Goal: Navigation & Orientation: Find specific page/section

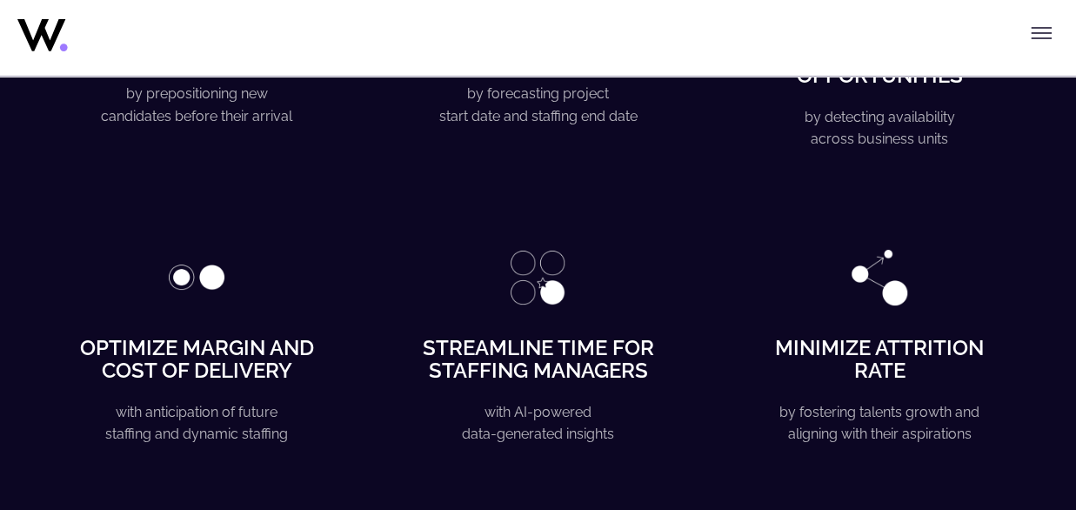
scroll to position [3287, 0]
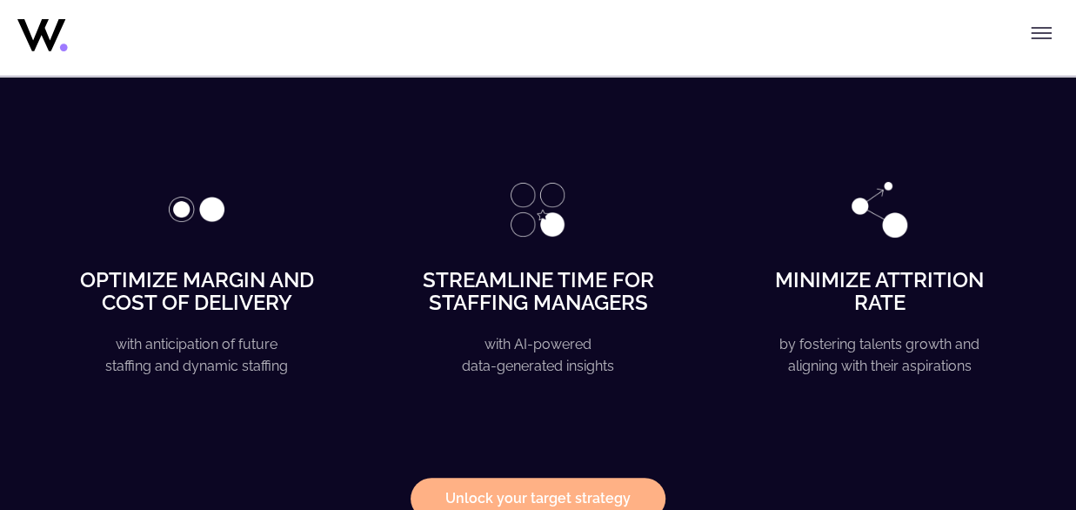
click at [1042, 28] on icon "Toggle menu" at bounding box center [1041, 28] width 19 height 0
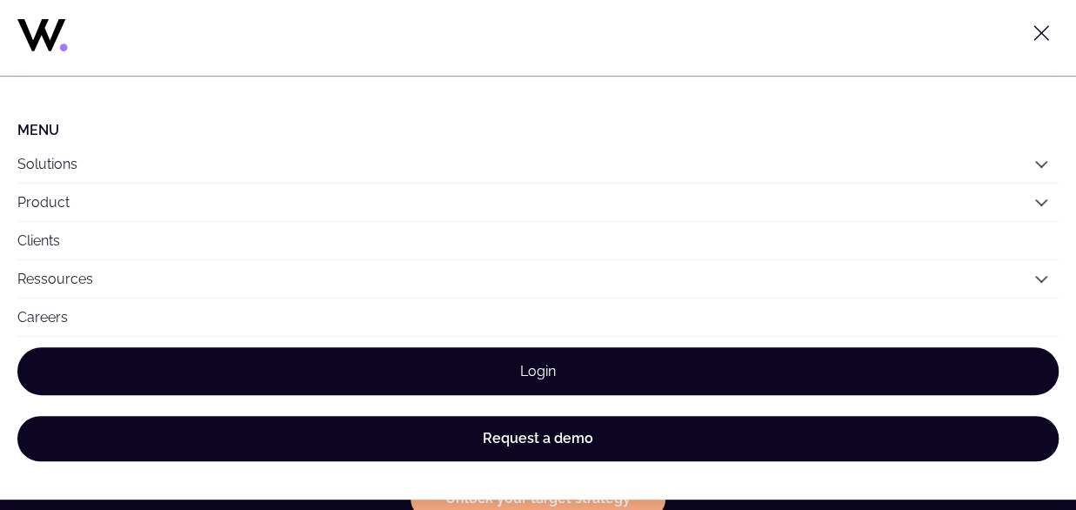
click at [602, 370] on link "Login" at bounding box center [537, 371] width 1041 height 48
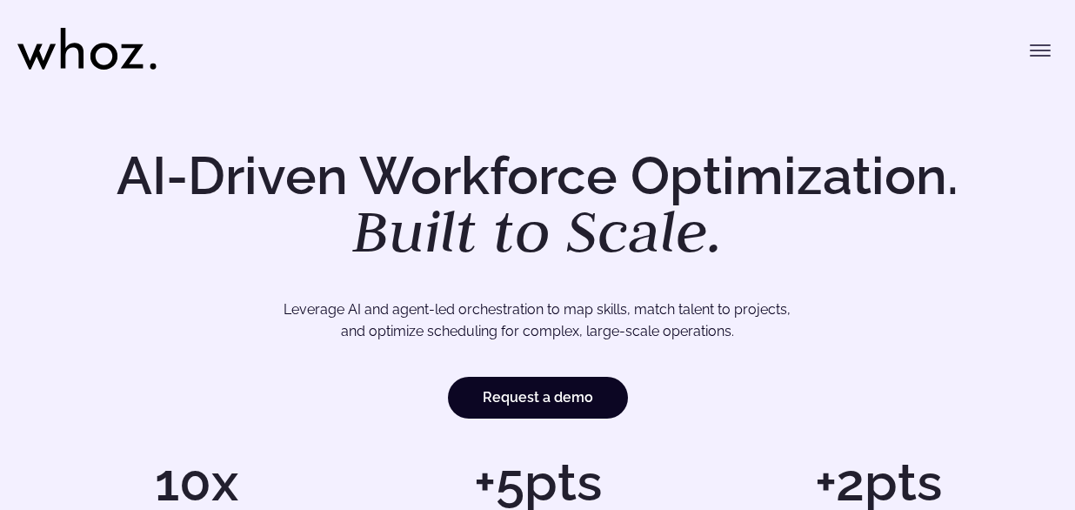
click at [1037, 51] on icon "Toggle menu" at bounding box center [1040, 50] width 21 height 21
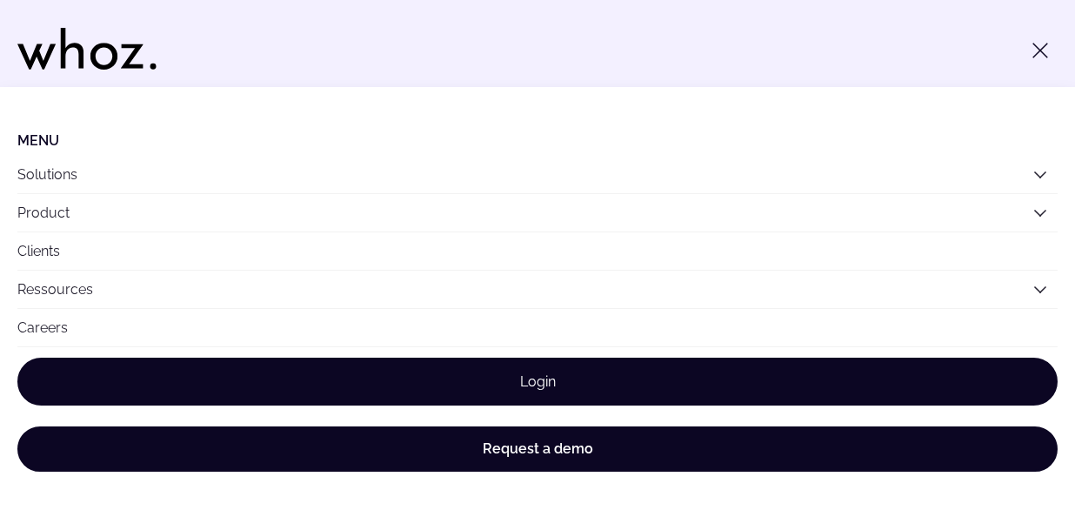
click at [541, 370] on link "Login" at bounding box center [537, 381] width 1040 height 48
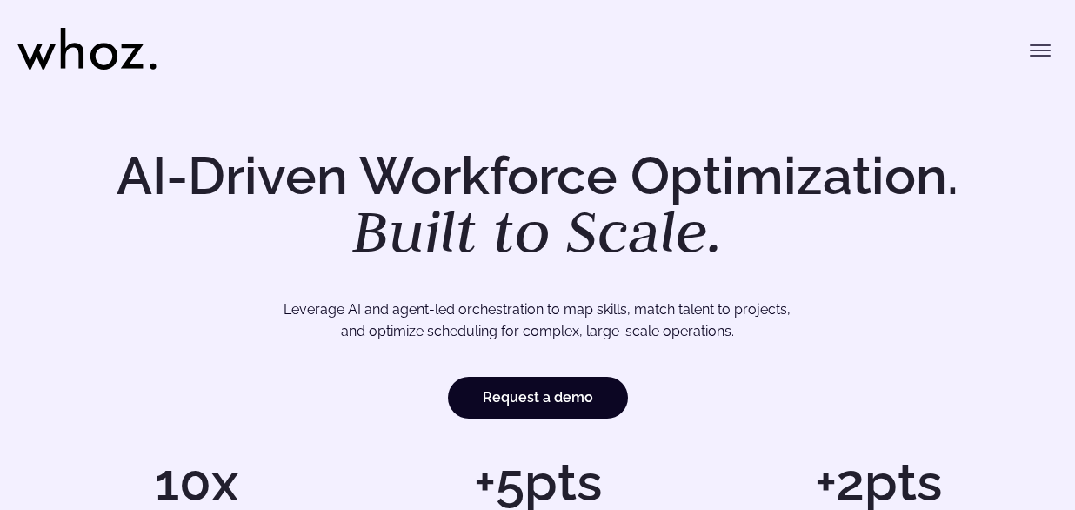
click at [1031, 56] on icon "Toggle menu" at bounding box center [1040, 56] width 19 height 0
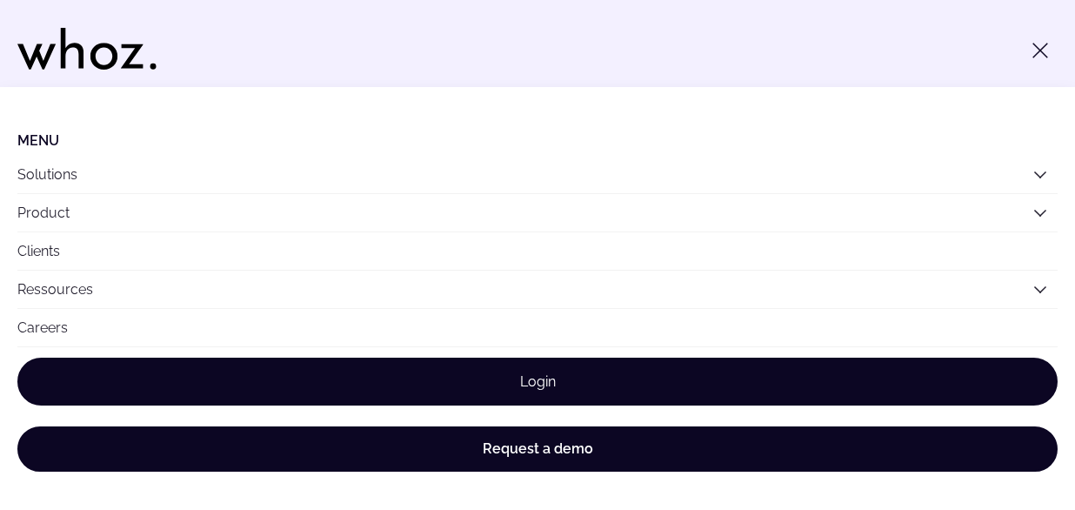
click at [550, 387] on link "Login" at bounding box center [537, 381] width 1040 height 48
